Goal: Check status: Check status

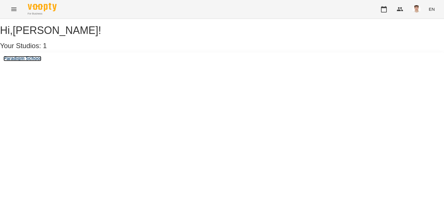
click at [27, 61] on h3 "Paradigm School" at bounding box center [22, 58] width 38 height 5
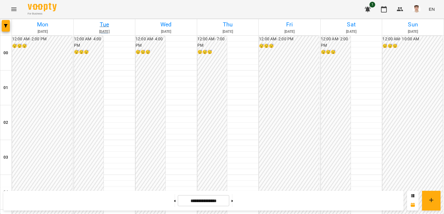
scroll to position [421, 0]
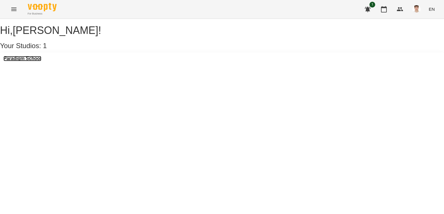
click at [19, 61] on h3 "Paradigm School" at bounding box center [22, 58] width 38 height 5
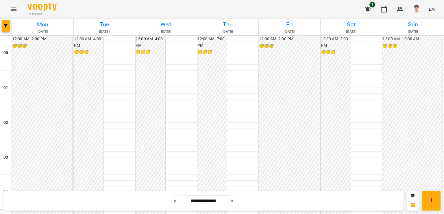
scroll to position [550, 0]
click at [174, 198] on button at bounding box center [174, 200] width 1 height 13
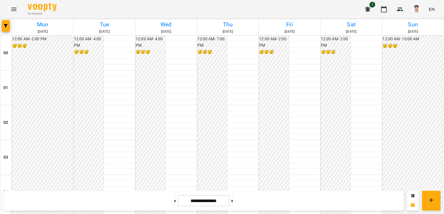
scroll to position [450, 0]
click at [233, 199] on button at bounding box center [232, 200] width 1 height 13
type input "**********"
